Goal: Task Accomplishment & Management: Use online tool/utility

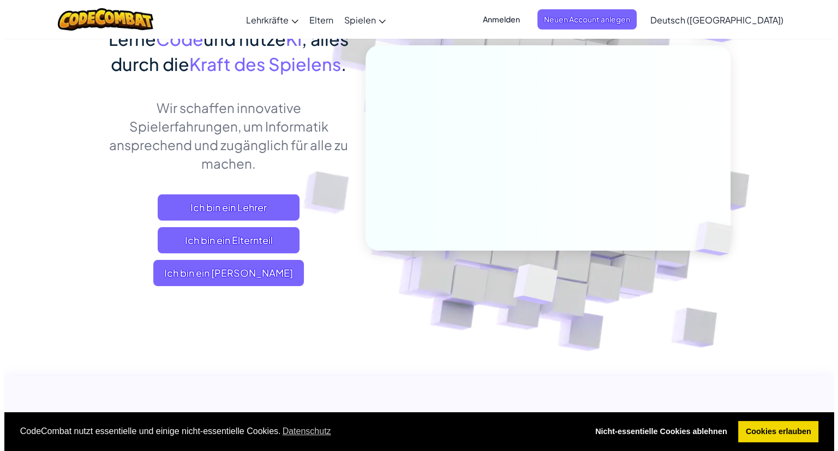
scroll to position [106, 0]
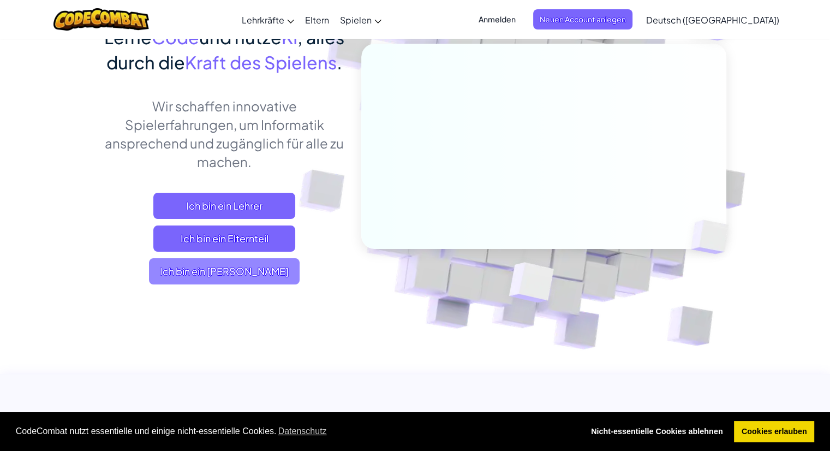
click at [252, 284] on span "Ich bin ein [PERSON_NAME]" at bounding box center [224, 271] width 151 height 26
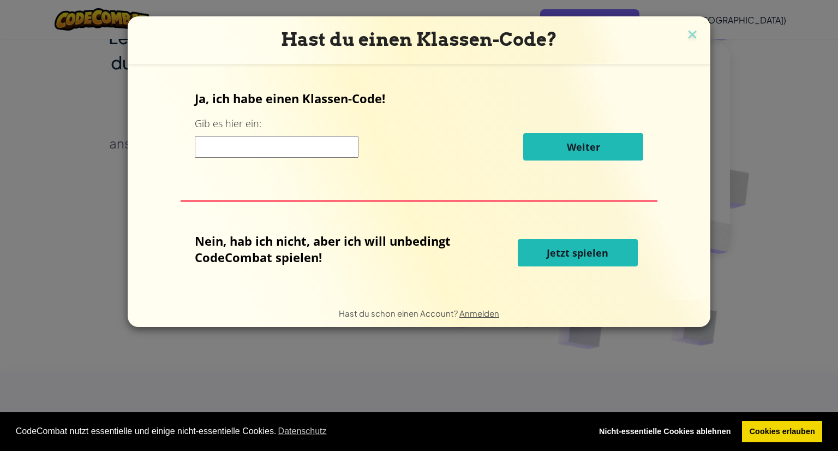
click at [334, 147] on input at bounding box center [277, 147] width 164 height 22
click at [571, 241] on button "Jetzt spielen" at bounding box center [578, 252] width 120 height 27
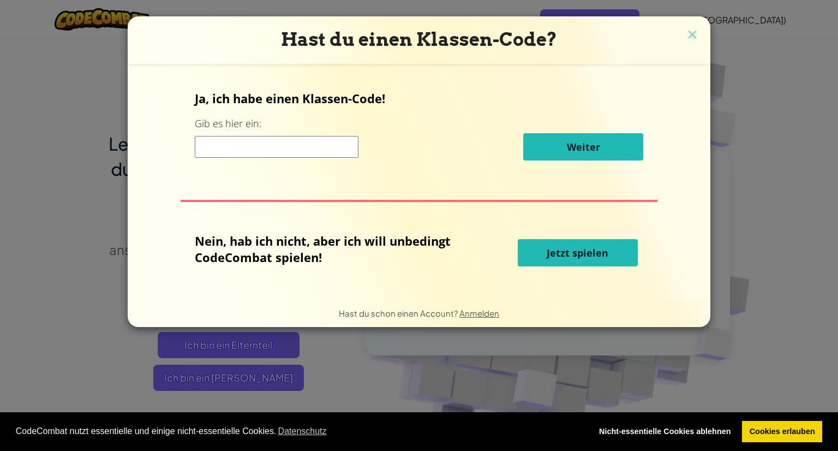
select select "de-DE"
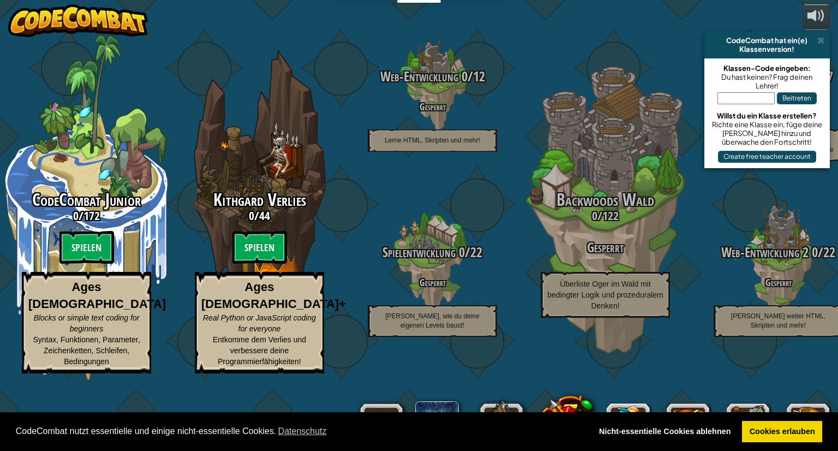
click at [296, 47] on div "CodeCombat Junior 0 / 172 Spielen Ages [DEMOGRAPHIC_DATA] Blocks or simple text…" at bounding box center [419, 225] width 838 height 451
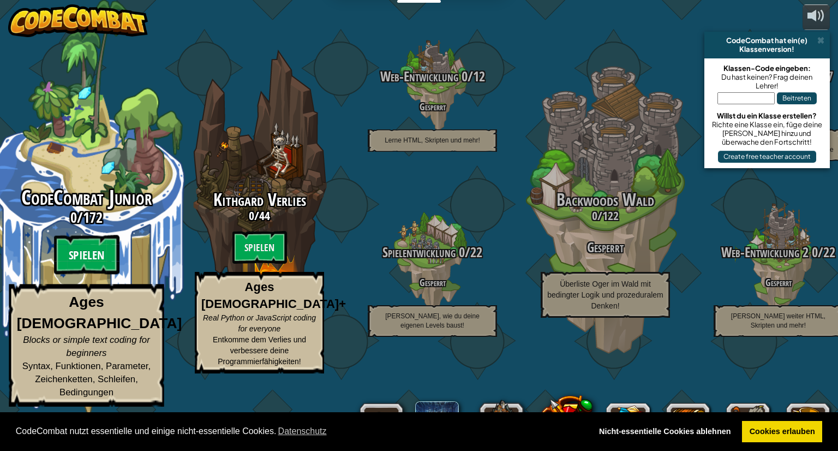
click at [64, 274] on btn "Spielen" at bounding box center [86, 254] width 65 height 39
select select "de-DE"
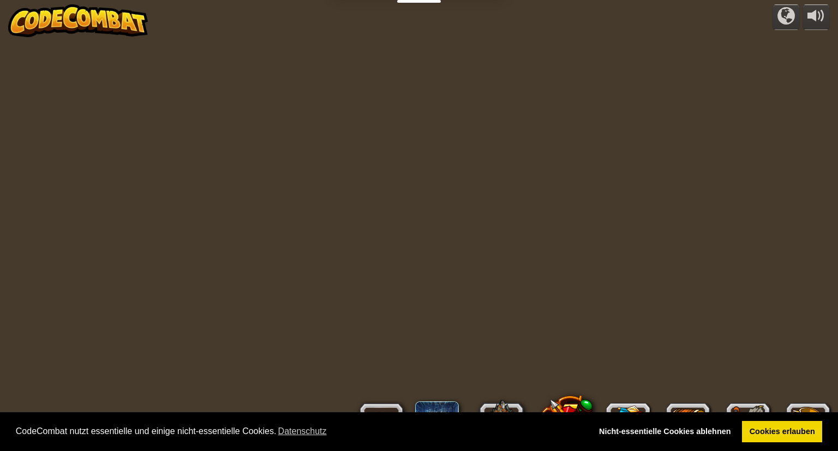
select select "de-DE"
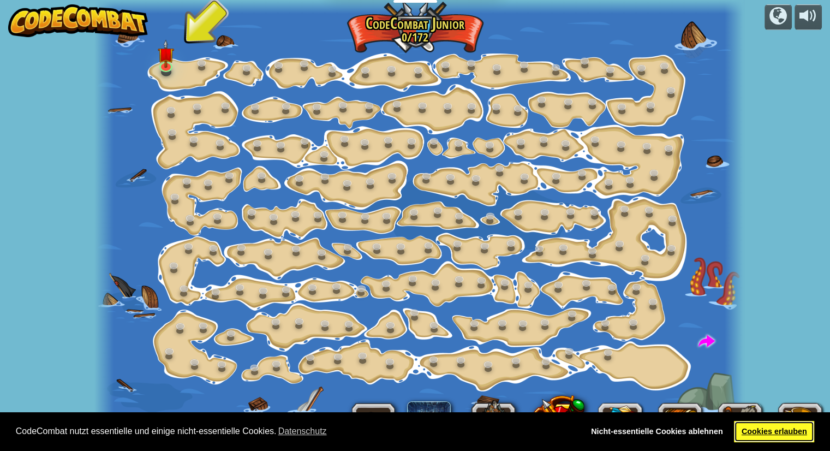
click at [767, 430] on link "Cookies erlauben" at bounding box center [774, 432] width 80 height 22
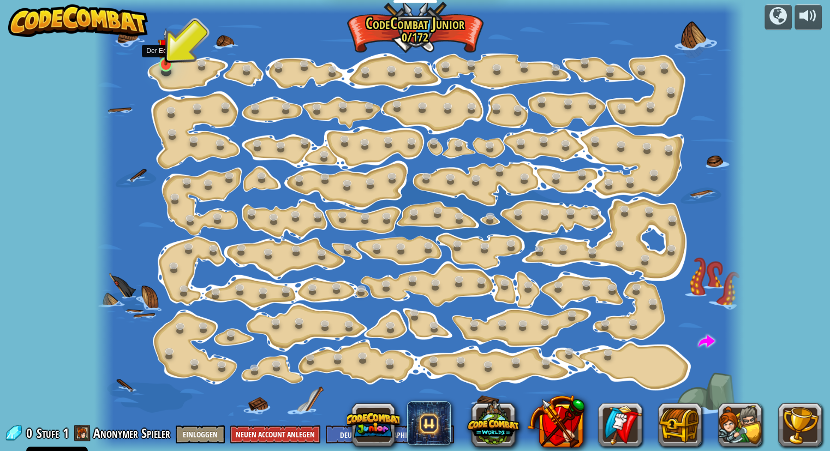
click at [163, 59] on img at bounding box center [166, 47] width 16 height 38
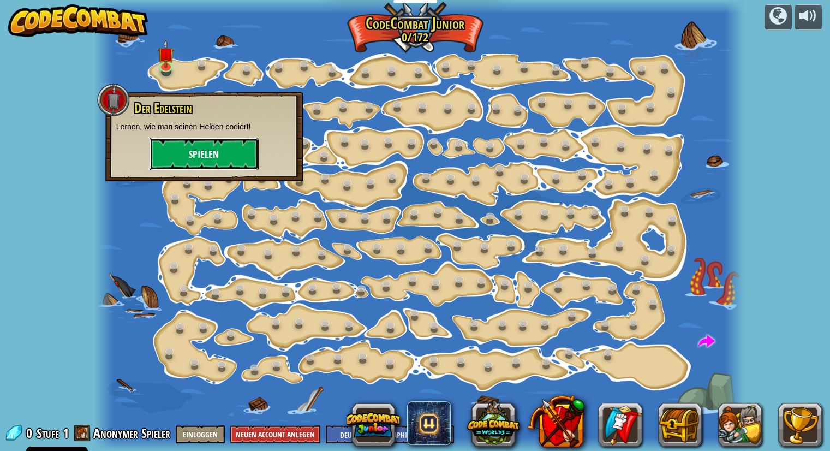
click at [219, 148] on button "Spielen" at bounding box center [204, 154] width 109 height 33
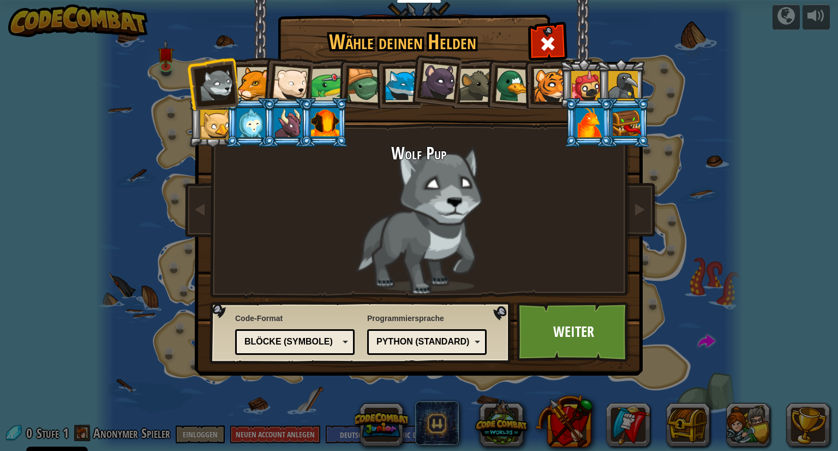
click at [249, 82] on div at bounding box center [253, 83] width 33 height 33
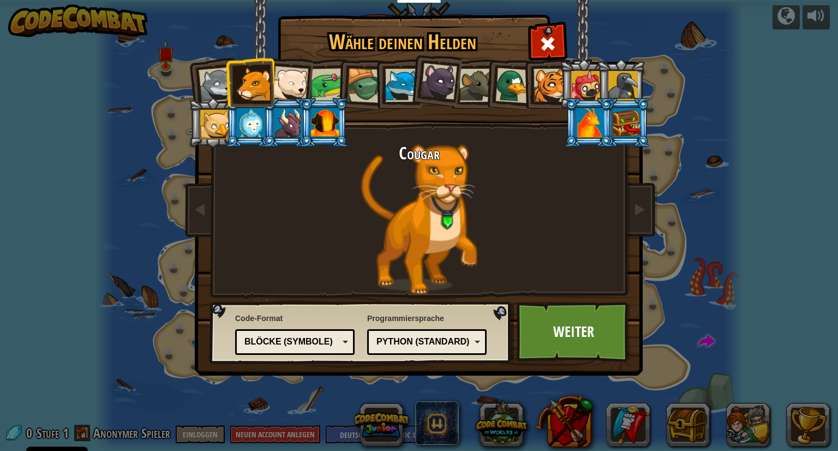
click at [256, 118] on div at bounding box center [251, 122] width 28 height 29
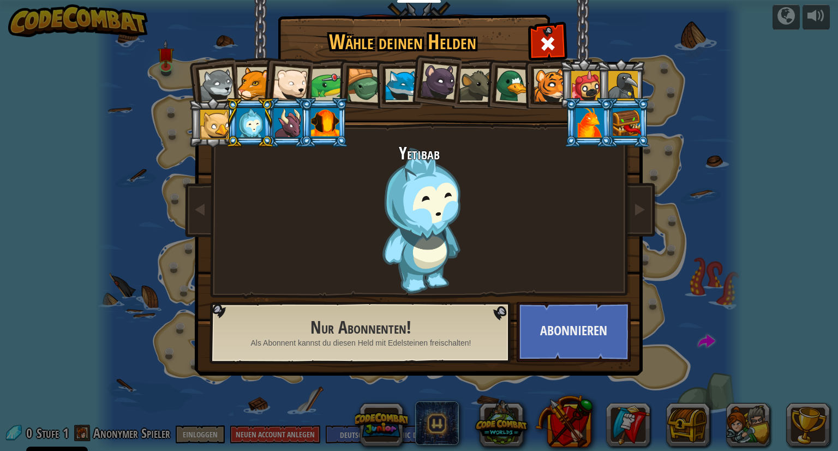
click at [252, 98] on li at bounding box center [249, 123] width 49 height 50
click at [252, 89] on div at bounding box center [253, 83] width 33 height 33
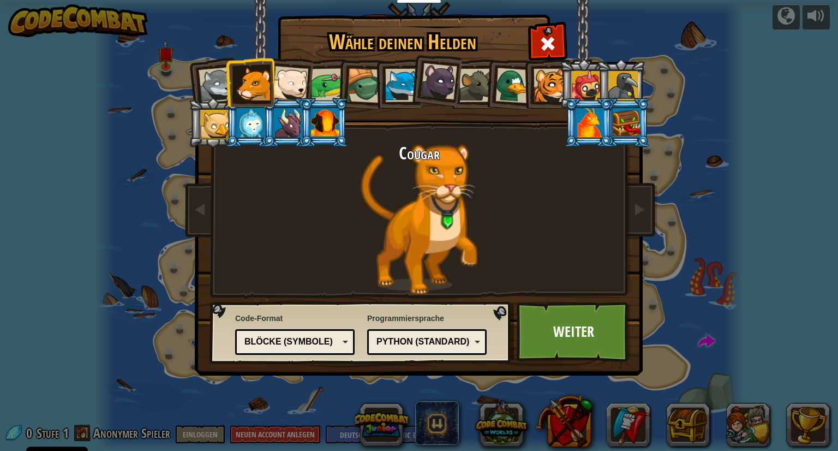
click at [542, 80] on div at bounding box center [550, 85] width 33 height 33
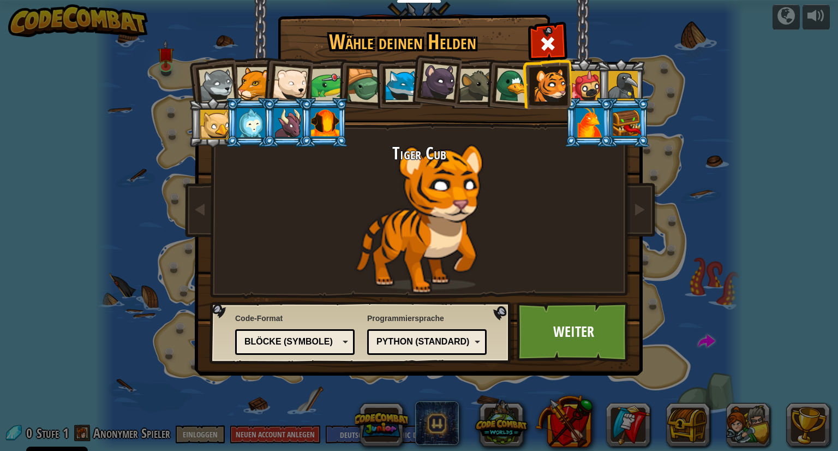
click at [251, 68] on div at bounding box center [253, 83] width 33 height 33
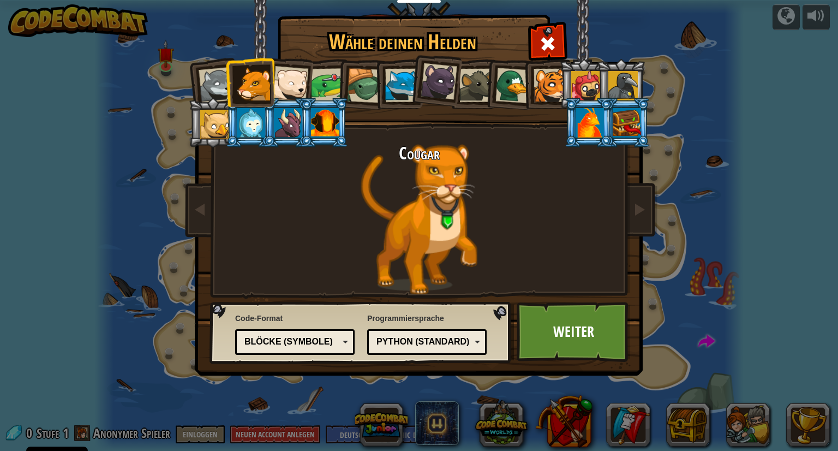
click at [474, 346] on div "Python (Standard)" at bounding box center [426, 341] width 105 height 17
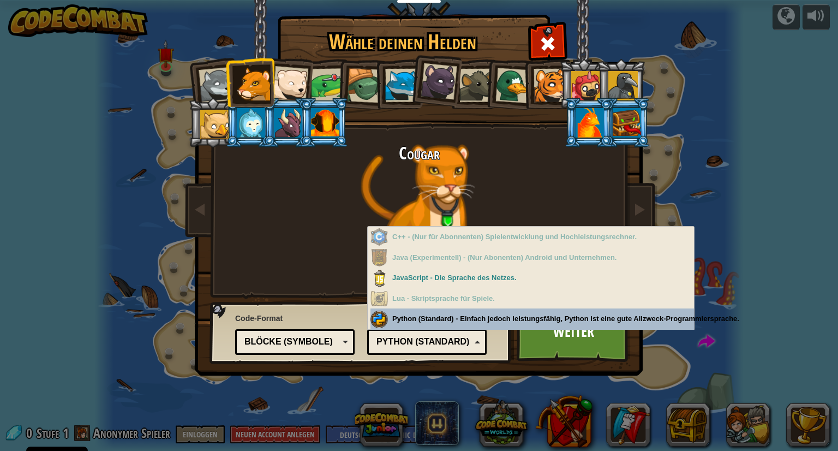
click at [343, 347] on div "Blöcke (Symbole)" at bounding box center [294, 341] width 105 height 17
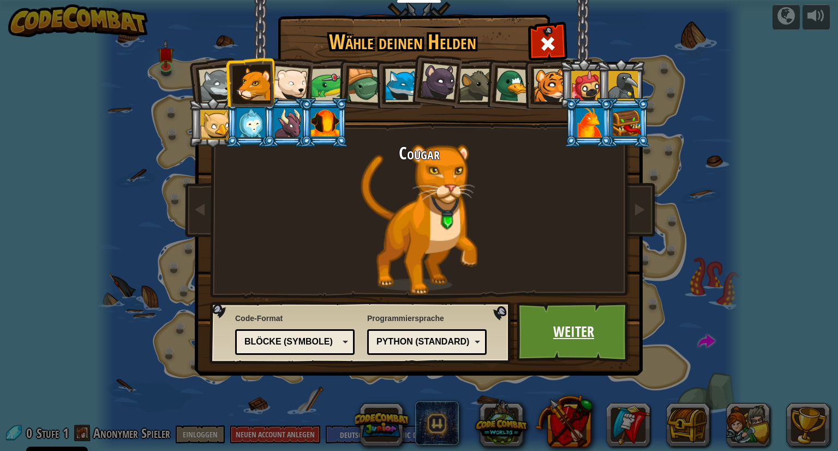
click at [555, 333] on link "Weiter" at bounding box center [574, 332] width 114 height 60
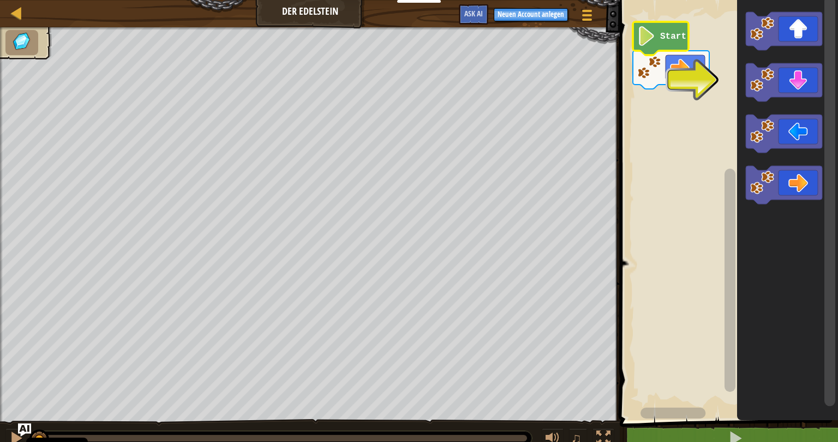
click at [661, 36] on text "Start" at bounding box center [673, 37] width 26 height 10
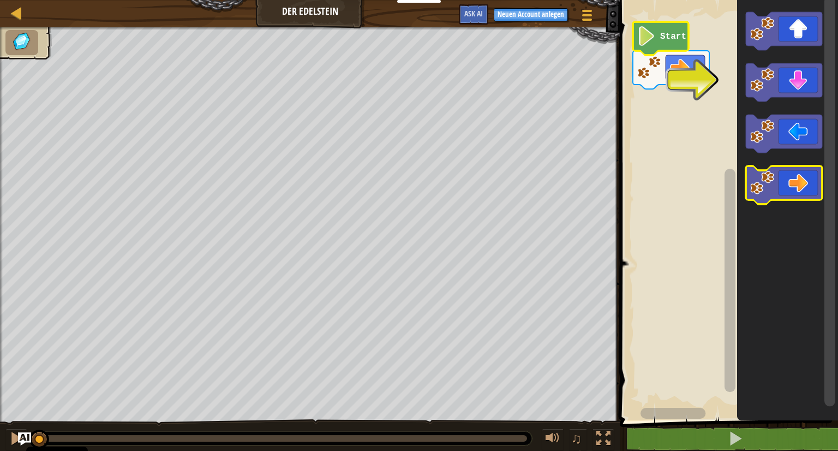
click at [812, 194] on icon "Blockly Arbeitsbereich" at bounding box center [784, 185] width 76 height 38
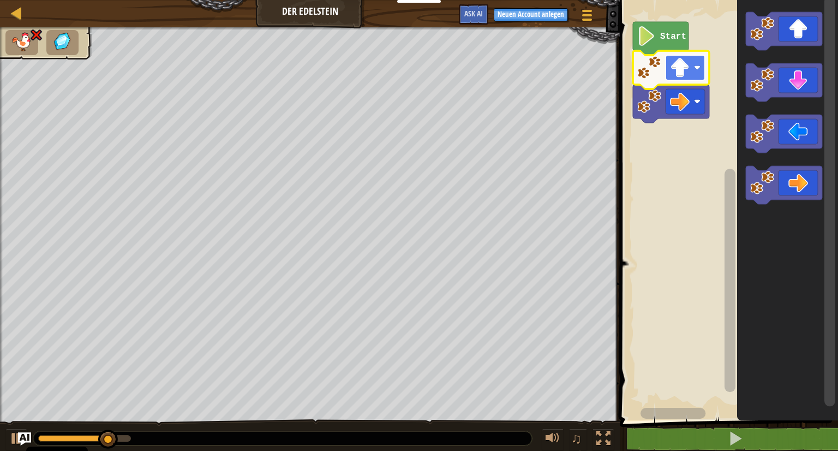
click at [675, 78] on rect "Blockly Arbeitsbereich" at bounding box center [685, 67] width 39 height 25
click at [696, 99] on image "Blockly Arbeitsbereich" at bounding box center [697, 101] width 7 height 7
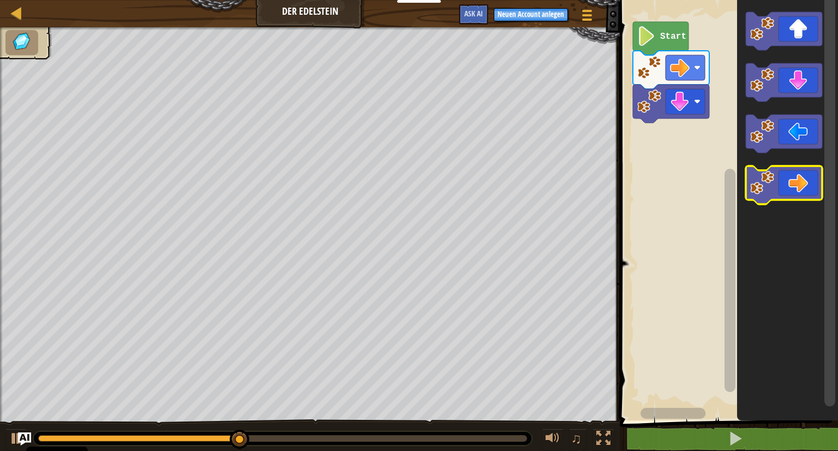
click at [797, 187] on icon "Blockly Arbeitsbereich" at bounding box center [784, 185] width 76 height 38
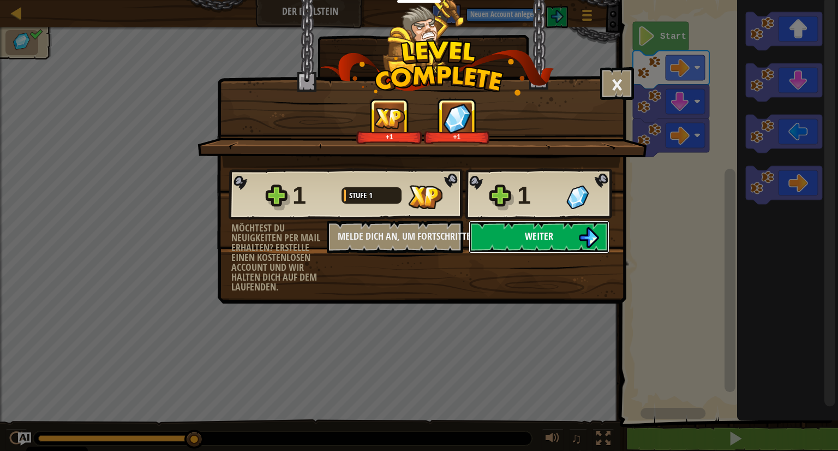
click at [560, 236] on button "Weiter" at bounding box center [539, 236] width 141 height 33
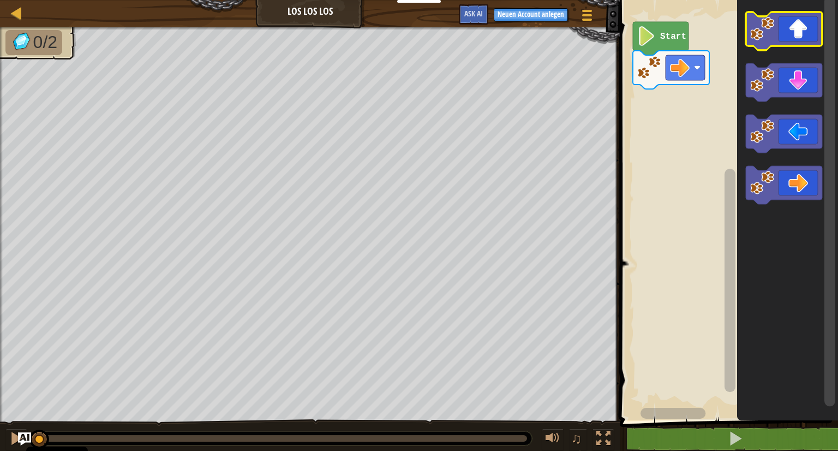
click at [788, 31] on icon "Blockly Arbeitsbereich" at bounding box center [784, 31] width 76 height 38
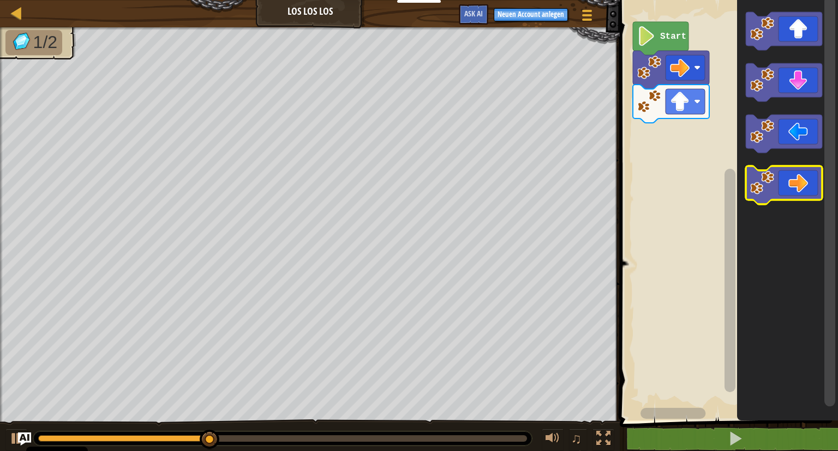
click at [792, 192] on icon "Blockly Arbeitsbereich" at bounding box center [784, 185] width 76 height 38
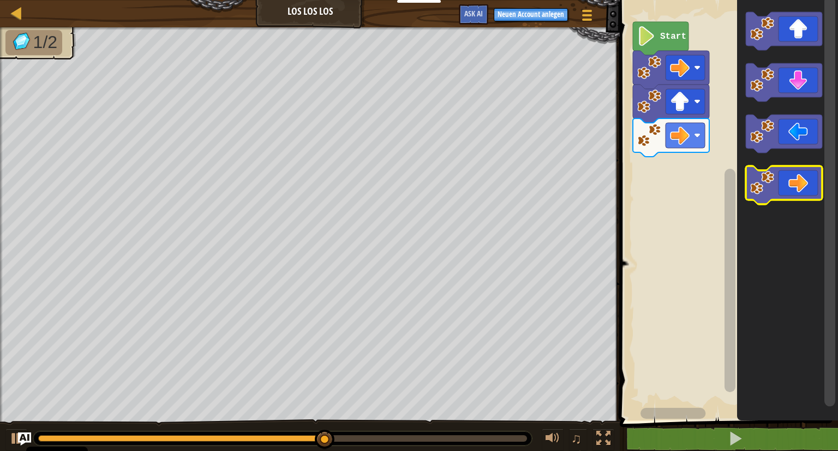
click at [794, 181] on icon "Blockly Arbeitsbereich" at bounding box center [784, 185] width 76 height 38
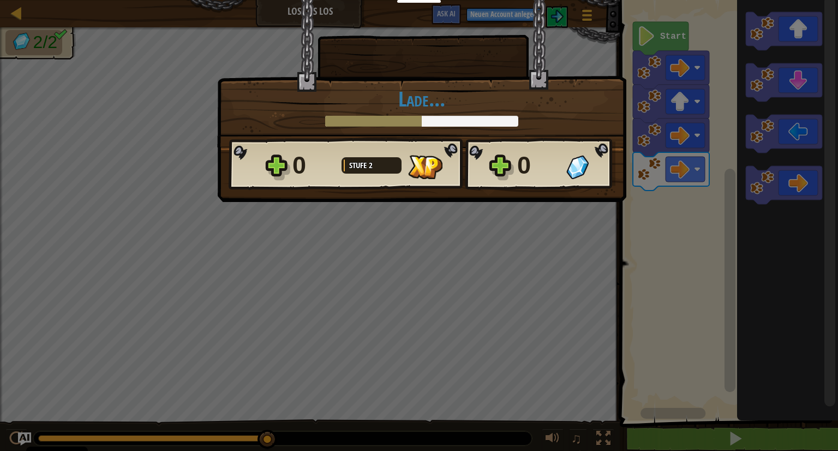
click at [441, 178] on img at bounding box center [425, 167] width 34 height 24
click at [463, 247] on div "× Spaßfaktor des Levels?: Lade... Reticulating Splines... Lade... 0 Stufe 2 0 M…" at bounding box center [419, 225] width 838 height 451
click at [430, 117] on div at bounding box center [421, 121] width 193 height 11
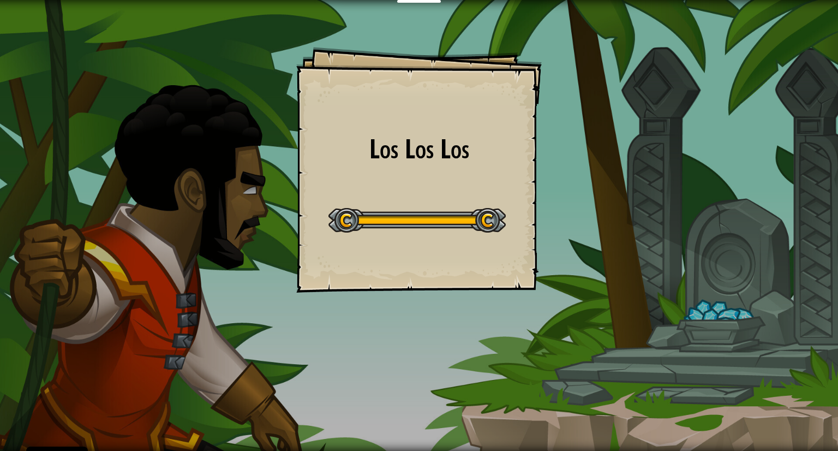
click at [432, 256] on div "Los Los Los Goals Start Level Fehler beim Laden vom Server Leider musst du ein …" at bounding box center [419, 170] width 246 height 246
